Goal: Transaction & Acquisition: Book appointment/travel/reservation

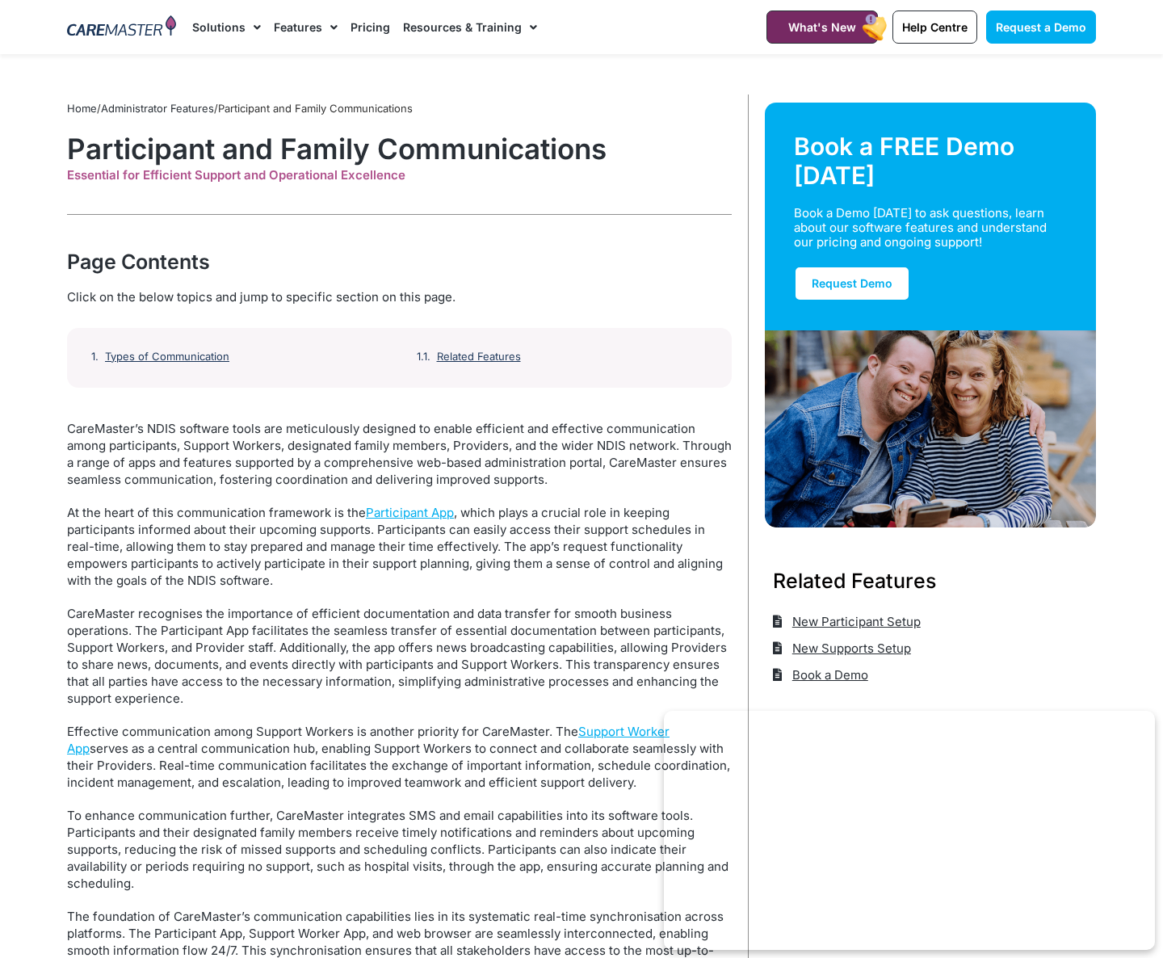
click at [117, 27] on img at bounding box center [121, 27] width 109 height 24
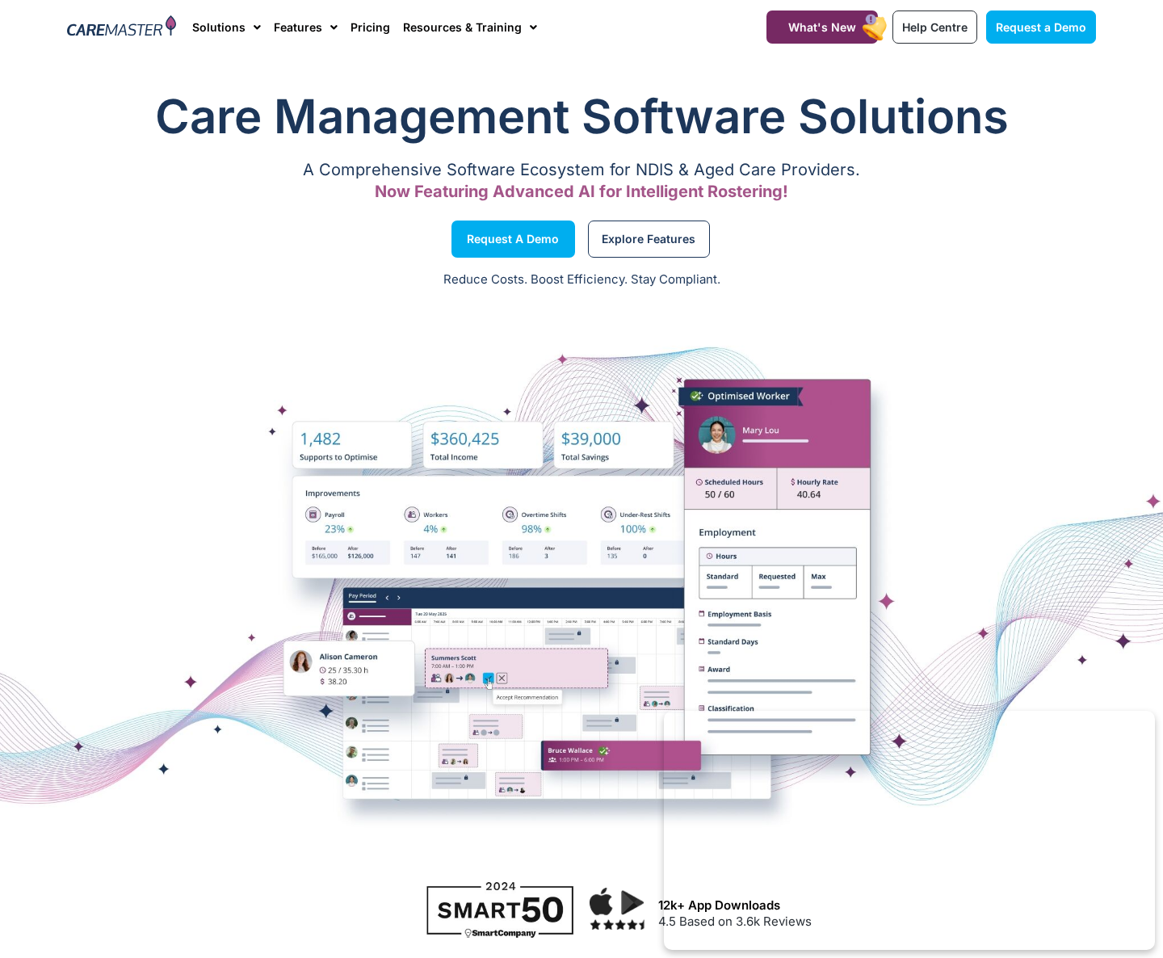
click at [939, 121] on h1 "Care Management Software Solutions" at bounding box center [581, 116] width 1029 height 65
